Goal: Task Accomplishment & Management: Use online tool/utility

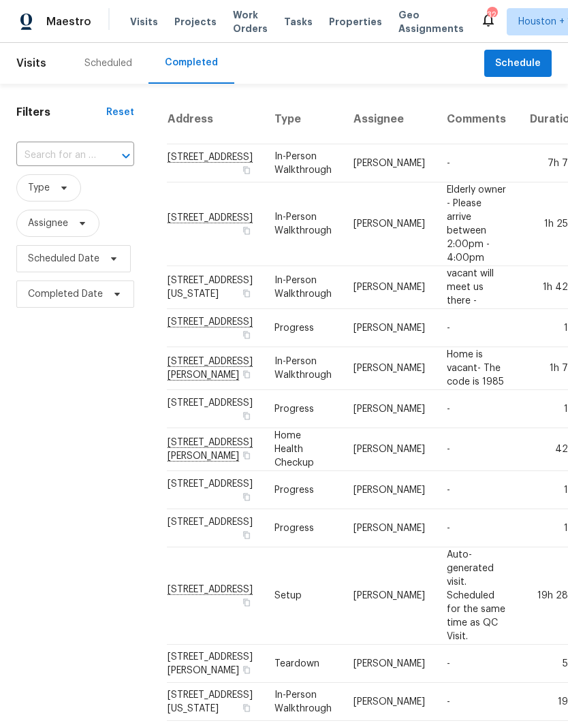
click at [33, 148] on input "text" at bounding box center [56, 155] width 80 height 21
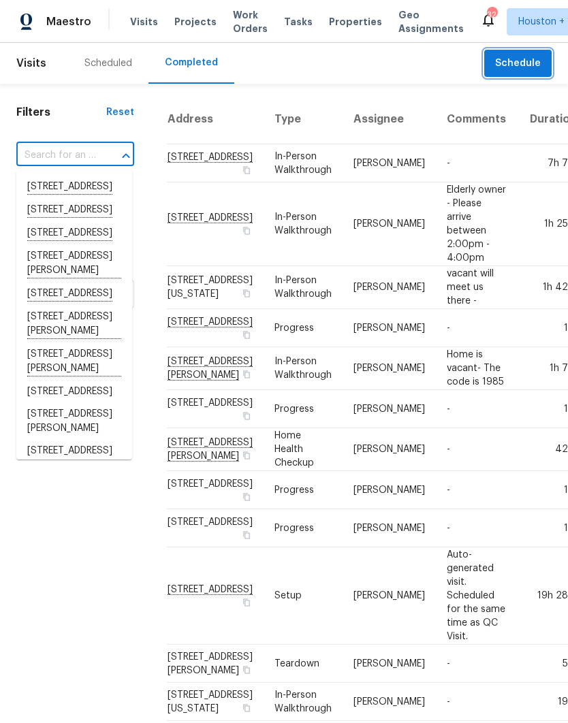
click at [521, 74] on button "Schedule" at bounding box center [517, 64] width 67 height 28
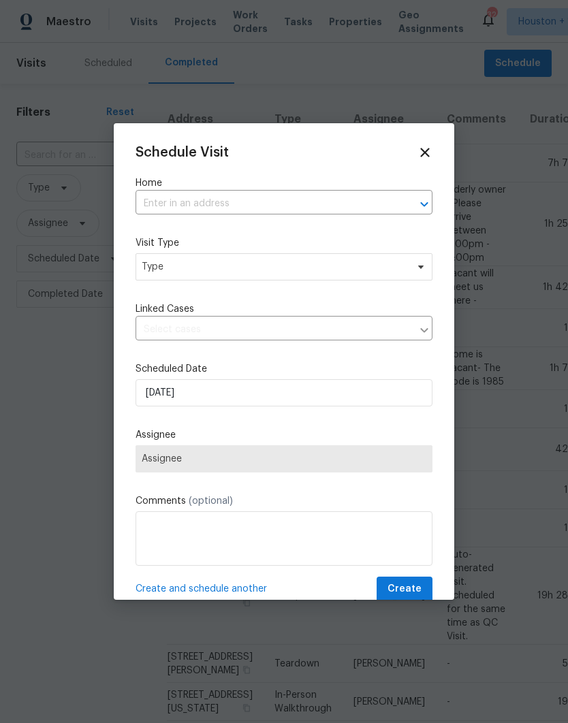
click at [149, 210] on input "text" at bounding box center [264, 203] width 259 height 21
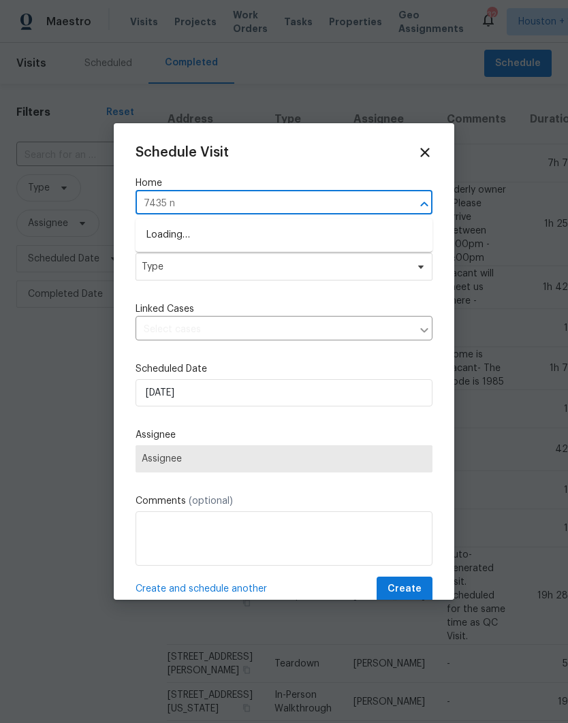
type input "7435 ne"
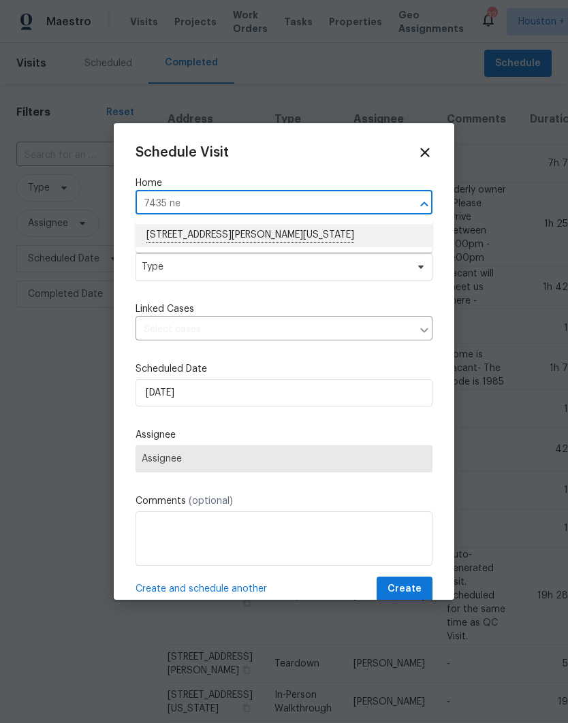
click at [164, 231] on li "[STREET_ADDRESS][PERSON_NAME][US_STATE]" at bounding box center [283, 235] width 297 height 23
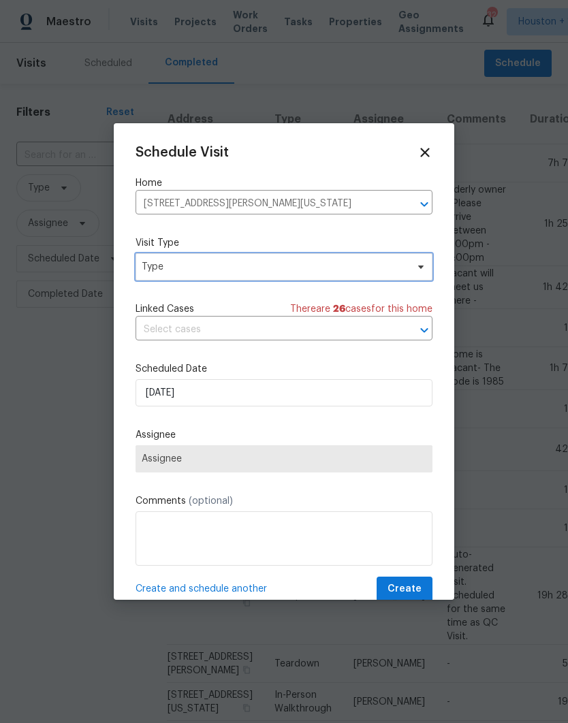
click at [145, 264] on span "Type" at bounding box center [274, 267] width 265 height 14
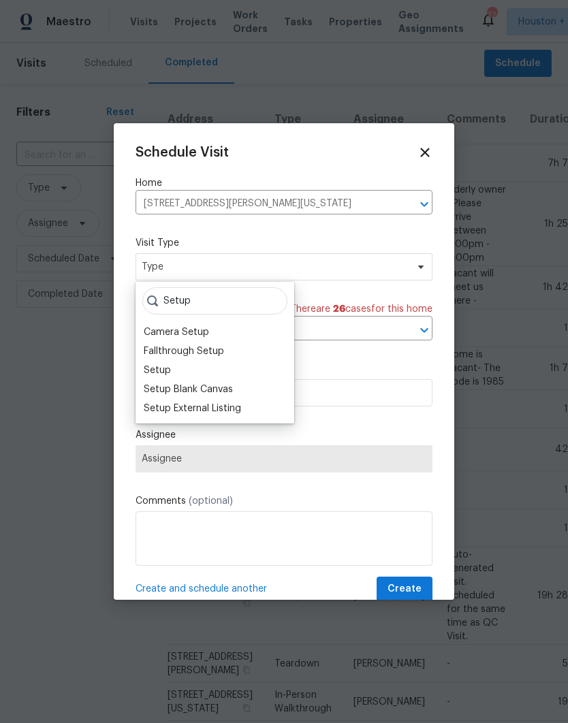
type input "Setup"
click at [146, 361] on div "Setup" at bounding box center [215, 370] width 150 height 19
click at [145, 372] on div "Setup" at bounding box center [157, 370] width 27 height 14
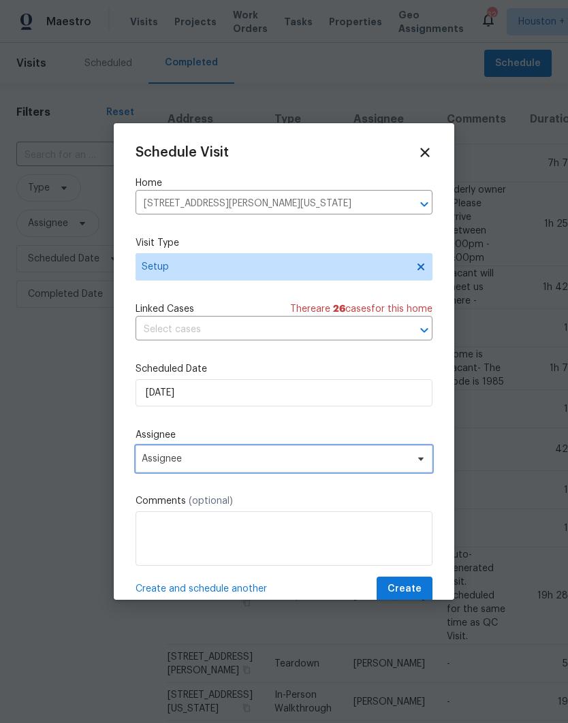
click at [152, 463] on span "Assignee" at bounding box center [275, 458] width 267 height 11
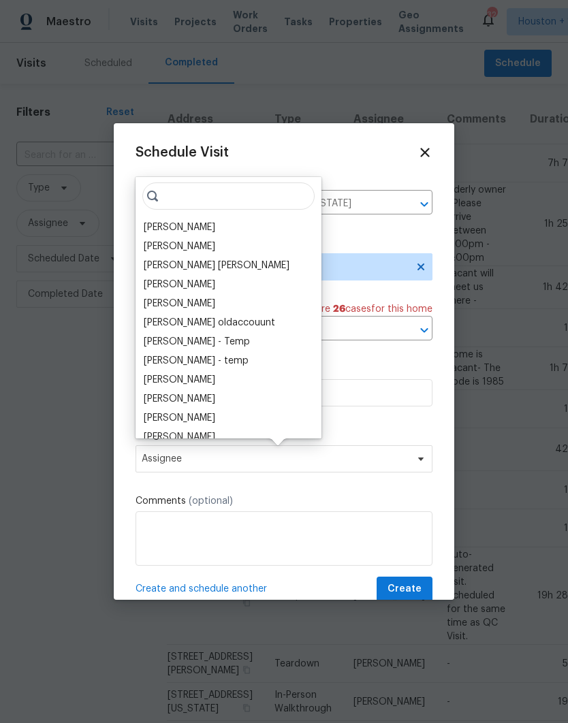
click at [148, 223] on div "[PERSON_NAME]" at bounding box center [179, 228] width 71 height 14
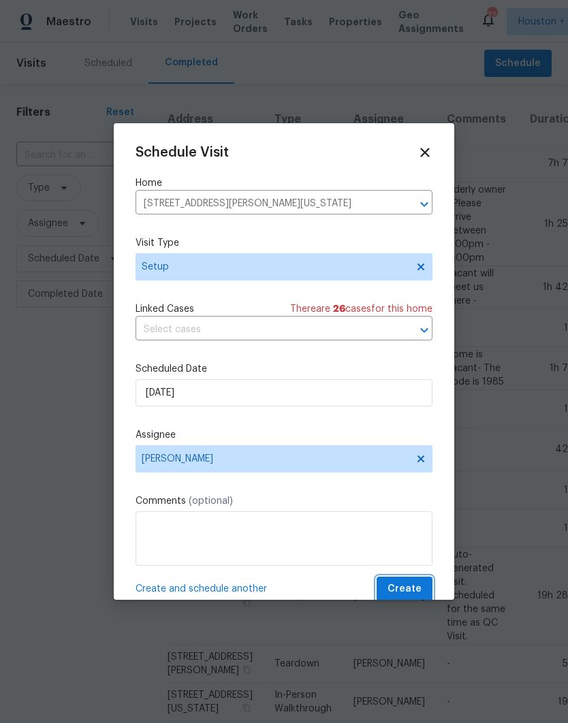
click at [416, 593] on span "Create" at bounding box center [404, 589] width 34 height 17
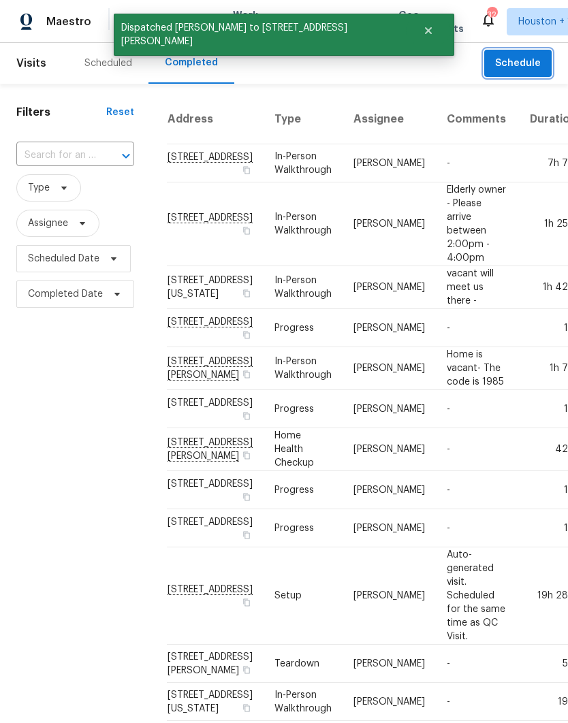
click at [518, 64] on span "Schedule" at bounding box center [518, 63] width 46 height 17
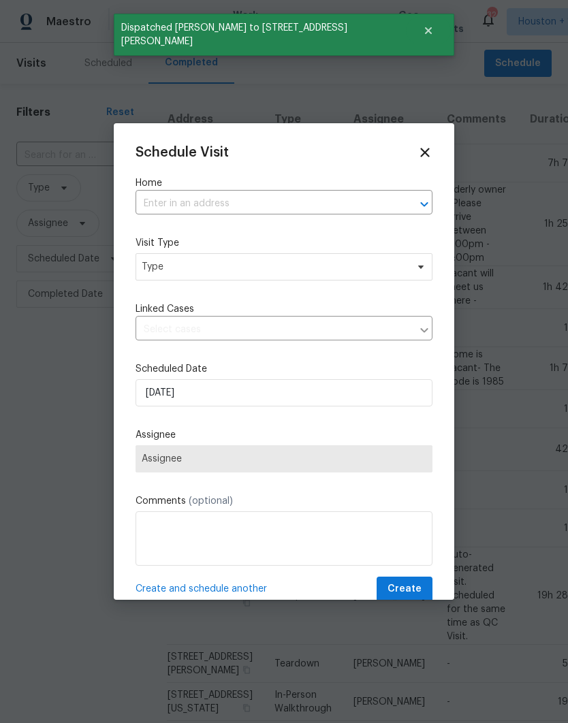
click at [151, 209] on input "text" at bounding box center [264, 203] width 259 height 21
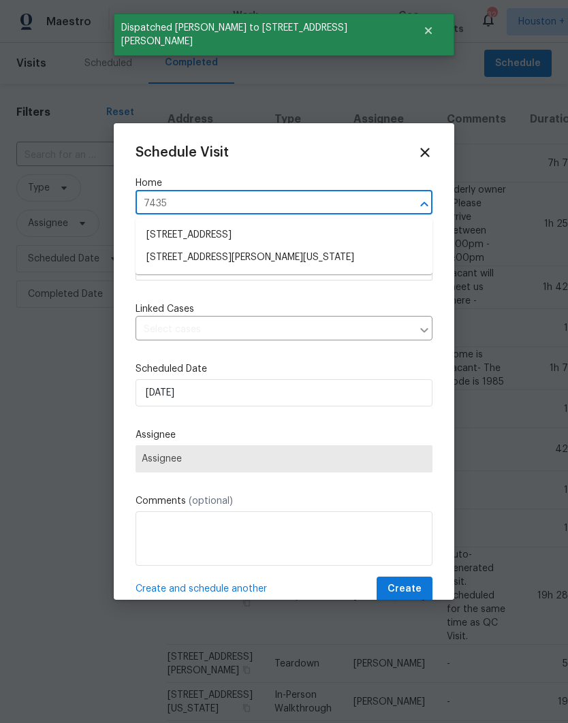
type input "7435 n"
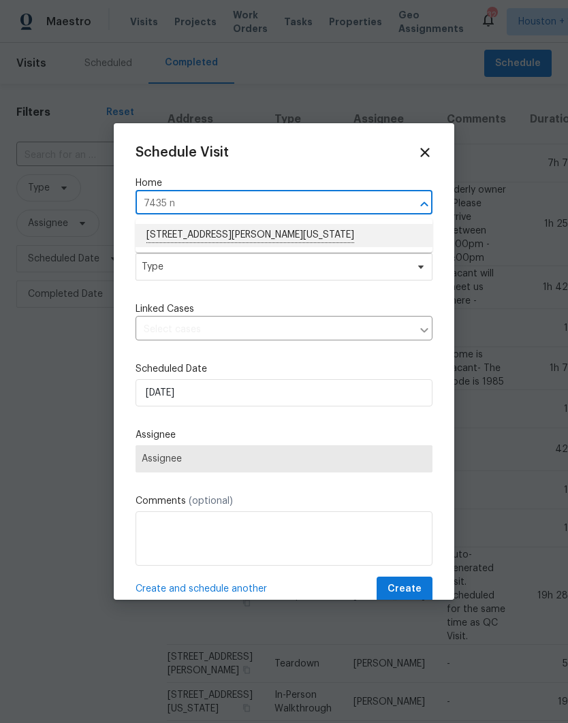
click at [161, 239] on li "[STREET_ADDRESS][PERSON_NAME][US_STATE]" at bounding box center [283, 235] width 297 height 23
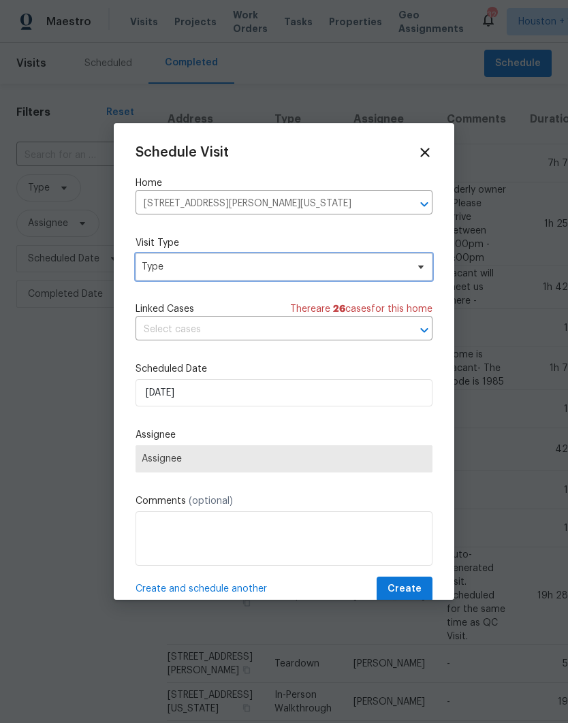
click at [144, 267] on span "Type" at bounding box center [274, 267] width 265 height 14
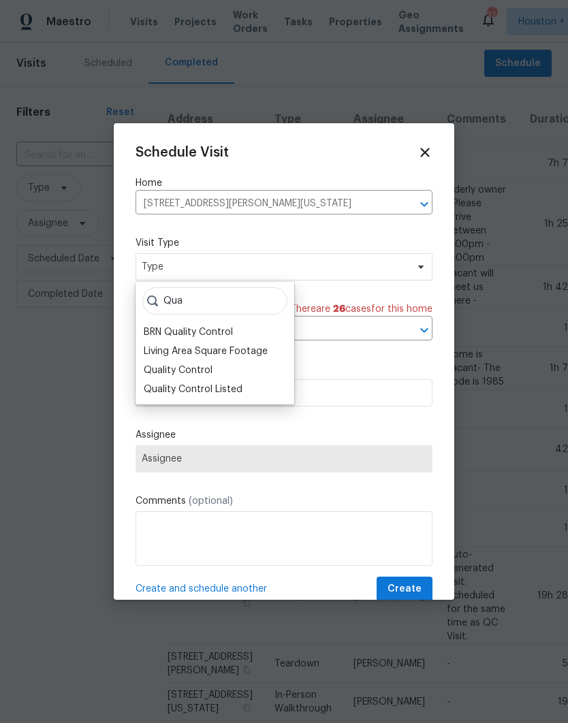
type input "Qua"
click at [148, 368] on div "Quality Control" at bounding box center [178, 370] width 69 height 14
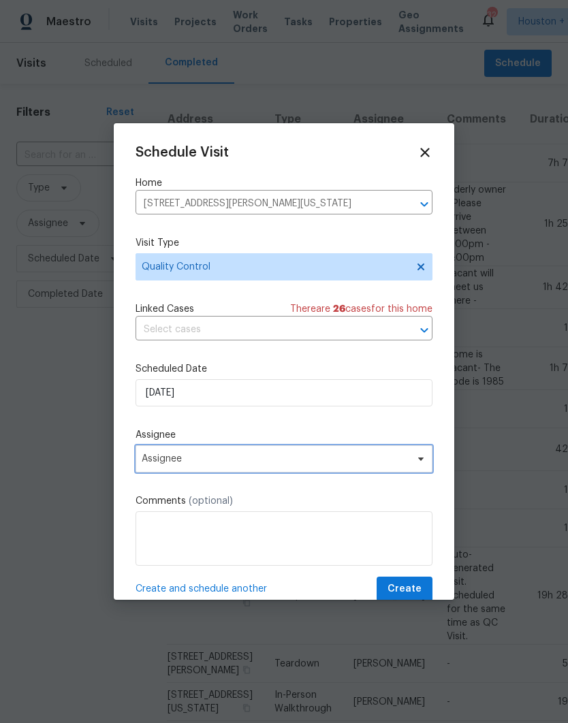
click at [146, 468] on span "Assignee" at bounding box center [283, 458] width 297 height 27
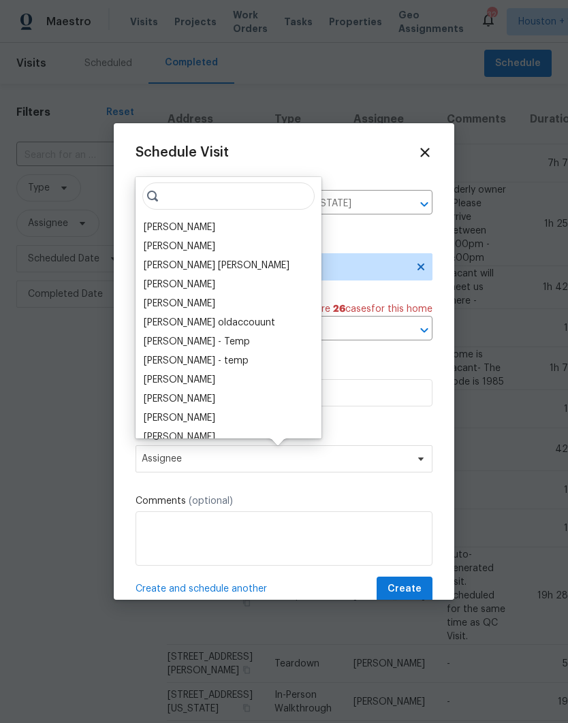
click at [146, 221] on div "[PERSON_NAME]" at bounding box center [179, 228] width 71 height 14
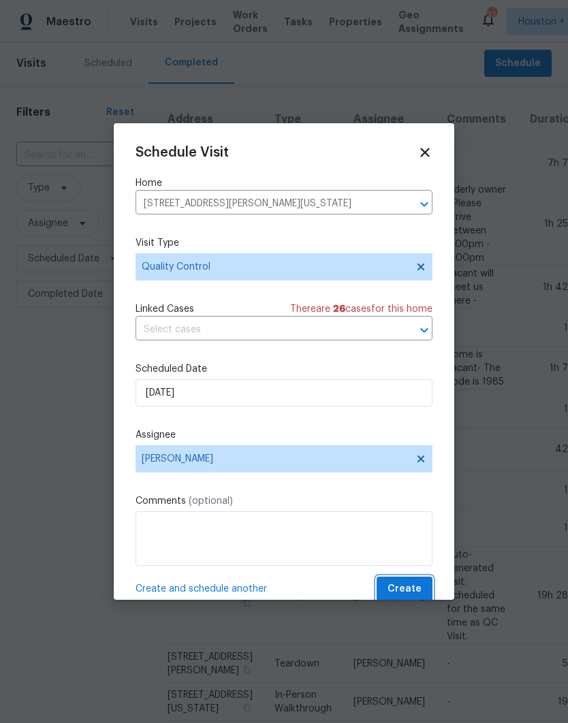
click at [421, 585] on span "Create" at bounding box center [404, 589] width 34 height 17
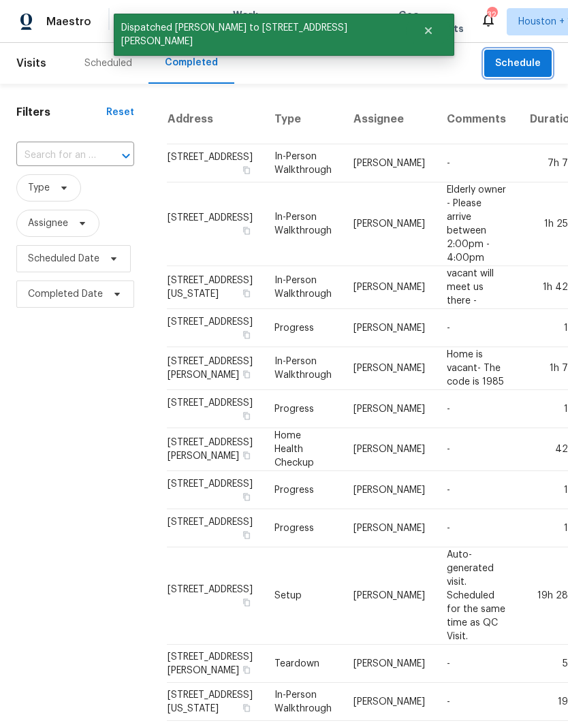
click at [519, 61] on span "Schedule" at bounding box center [518, 63] width 46 height 17
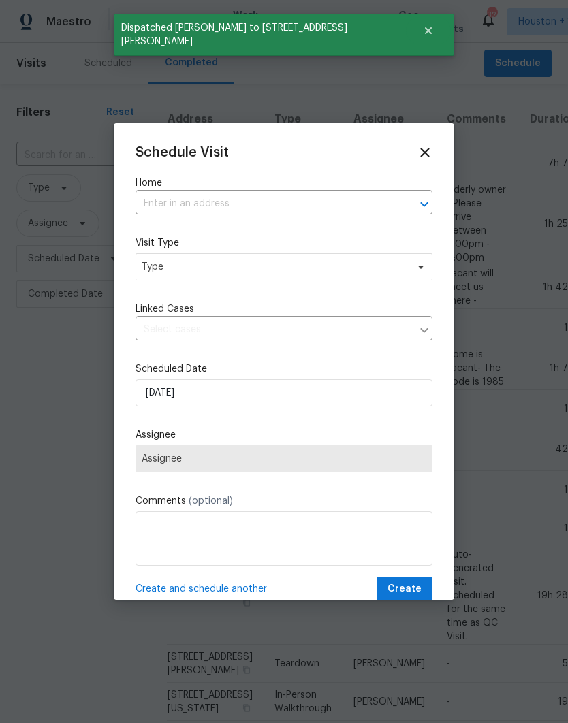
click at [150, 194] on input "text" at bounding box center [264, 203] width 259 height 21
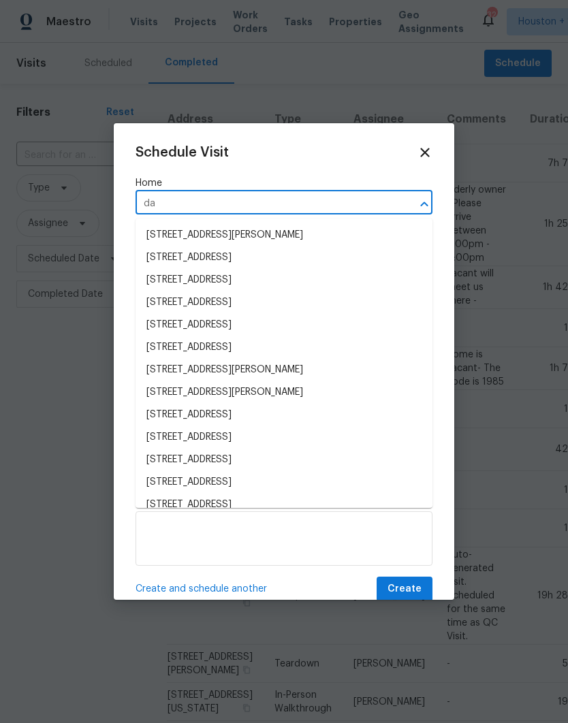
type input "d"
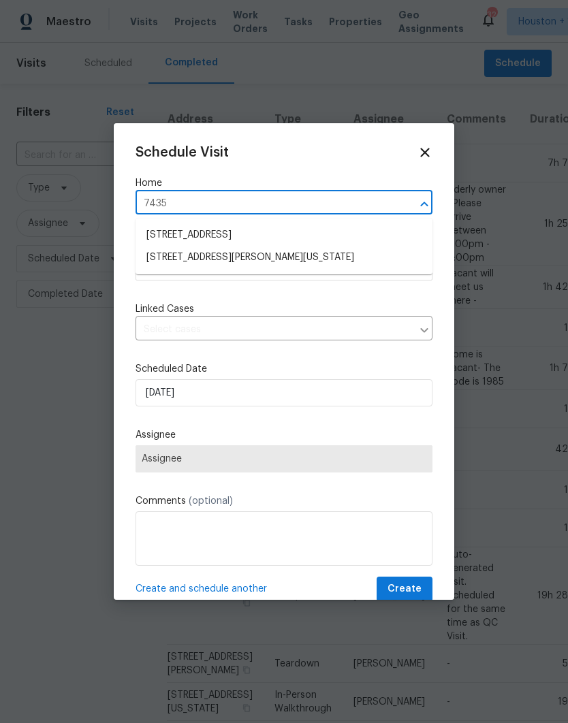
type input "7435"
click at [165, 249] on li "[STREET_ADDRESS][PERSON_NAME][US_STATE]" at bounding box center [283, 258] width 297 height 23
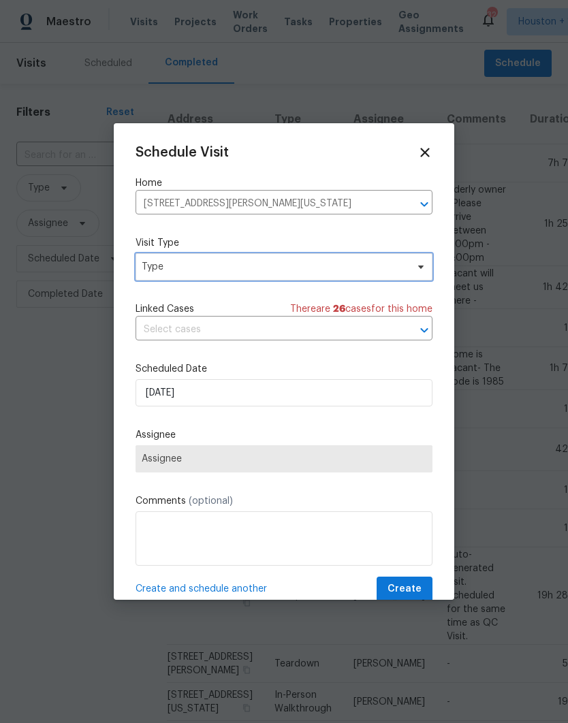
click at [150, 272] on span "Type" at bounding box center [274, 267] width 265 height 14
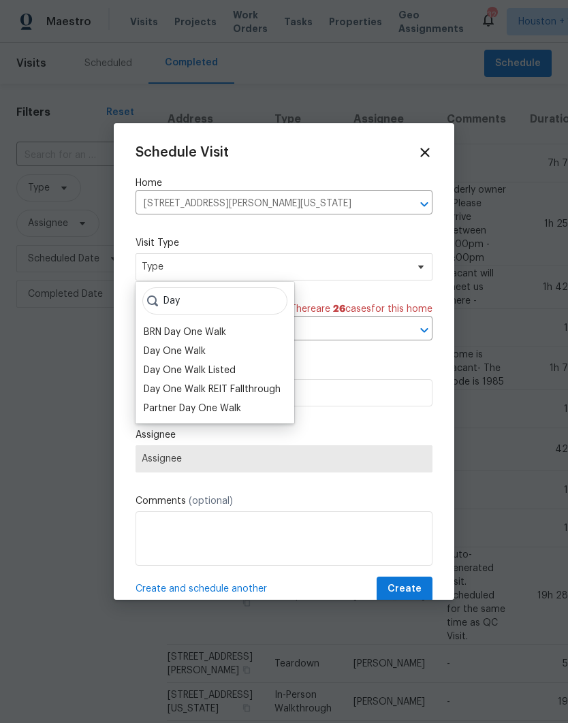
type input "Day"
click at [148, 351] on div "Day One Walk" at bounding box center [175, 351] width 62 height 14
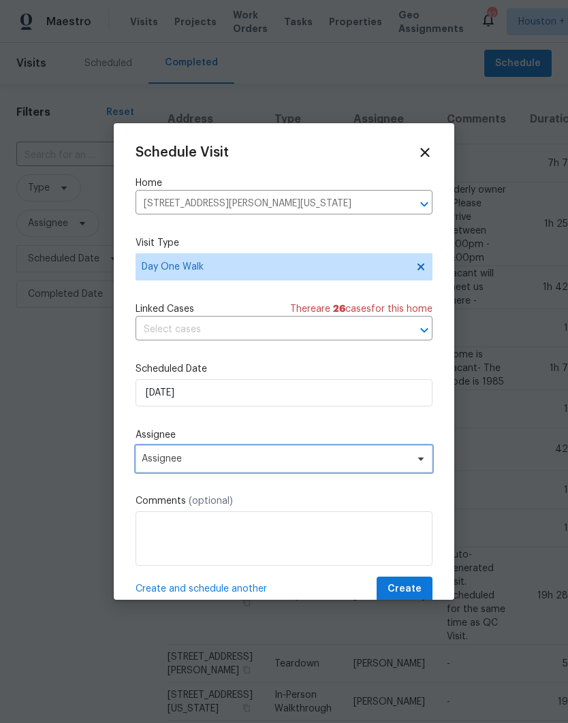
click at [142, 451] on span "Assignee" at bounding box center [283, 458] width 297 height 27
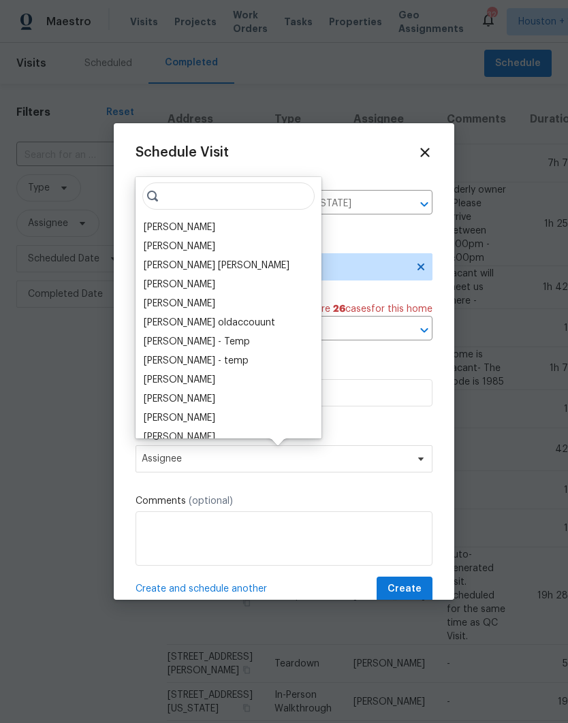
click at [146, 226] on div "[PERSON_NAME]" at bounding box center [179, 228] width 71 height 14
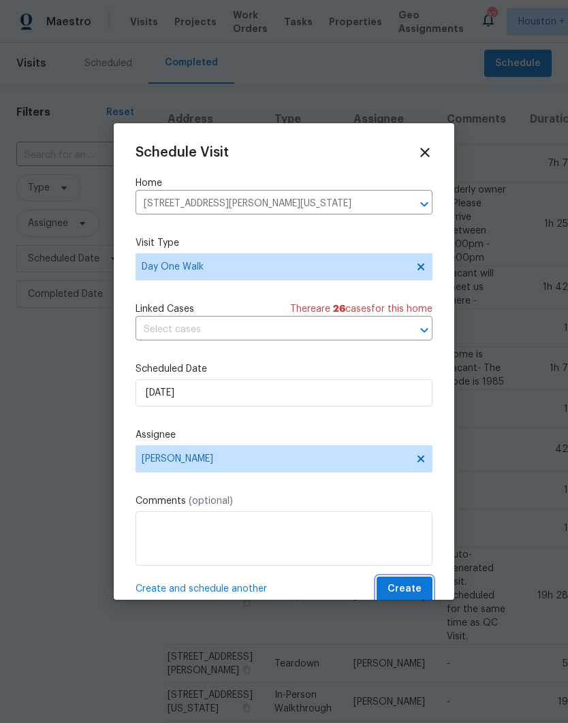
click at [408, 598] on span "Create" at bounding box center [404, 589] width 34 height 17
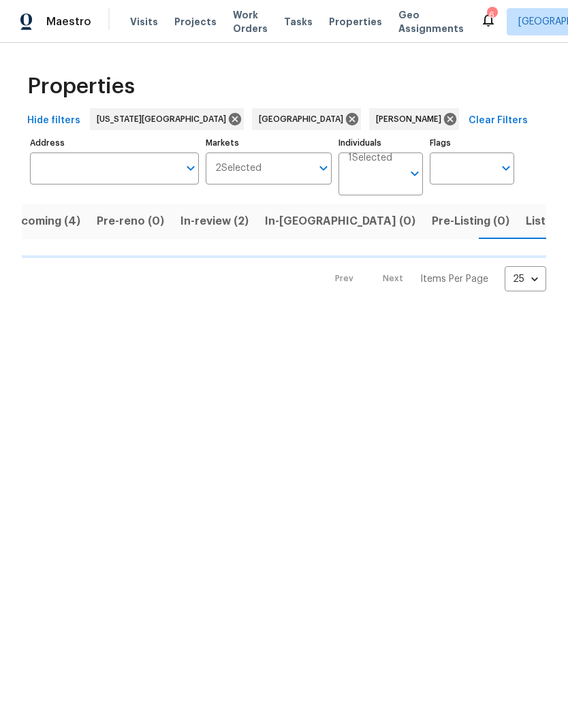
click at [30, 225] on span "Upcoming (4)" at bounding box center [43, 221] width 74 height 19
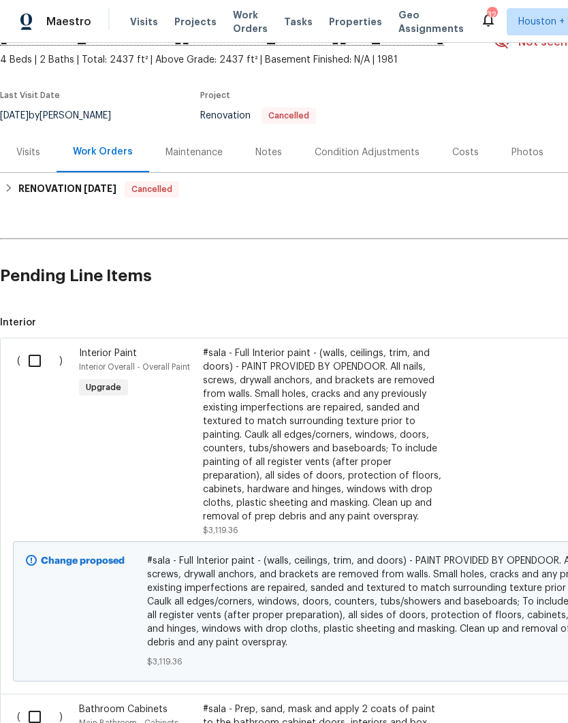
scroll to position [76, 0]
